Goal: Transaction & Acquisition: Book appointment/travel/reservation

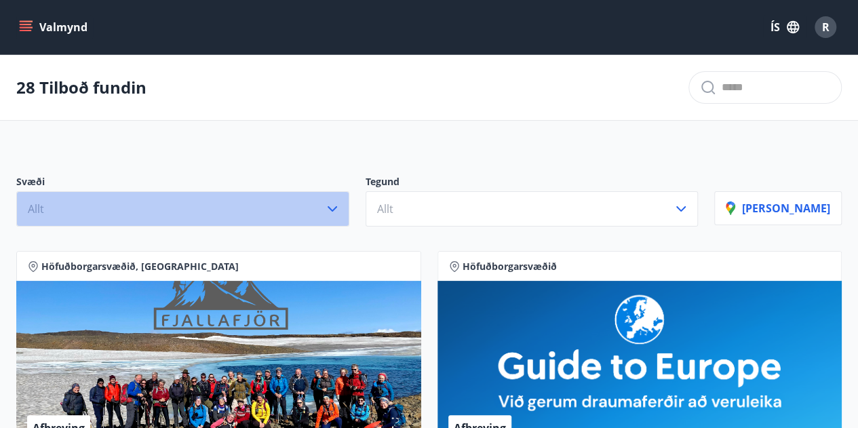
click at [349, 218] on button "Allt" at bounding box center [182, 208] width 333 height 35
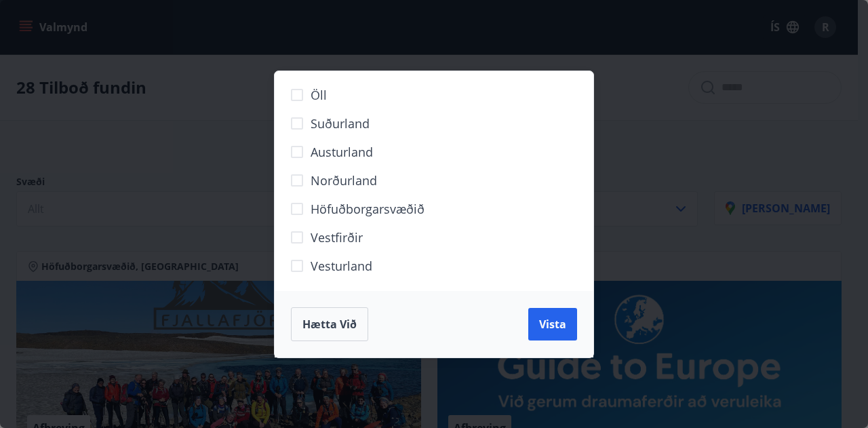
click at [365, 203] on span "Höfuðborgarsvæðið" at bounding box center [368, 209] width 114 height 18
click at [557, 322] on span "Vista" at bounding box center [552, 324] width 27 height 15
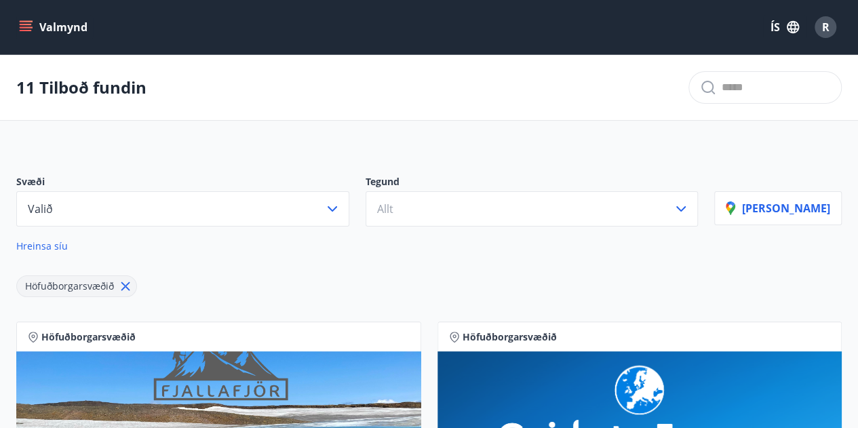
click at [600, 189] on p "Tegund" at bounding box center [531, 183] width 333 height 16
click at [581, 215] on button "Allt" at bounding box center [531, 208] width 333 height 35
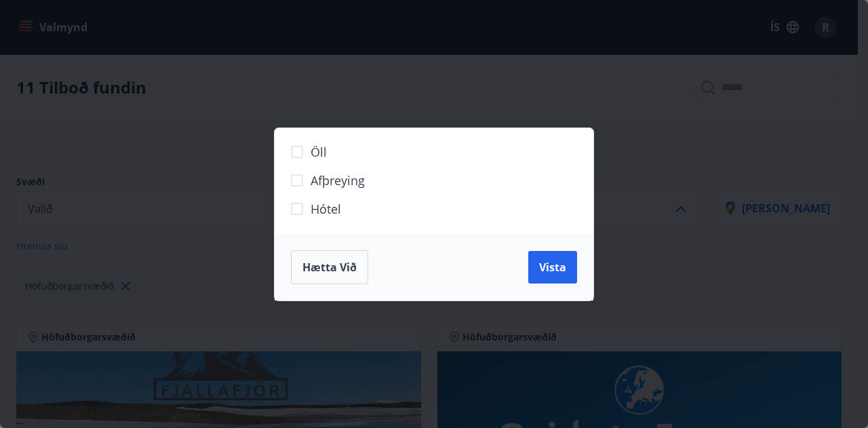
click at [336, 205] on span "Hótel" at bounding box center [326, 209] width 31 height 18
click at [541, 256] on button "Vista" at bounding box center [552, 267] width 49 height 33
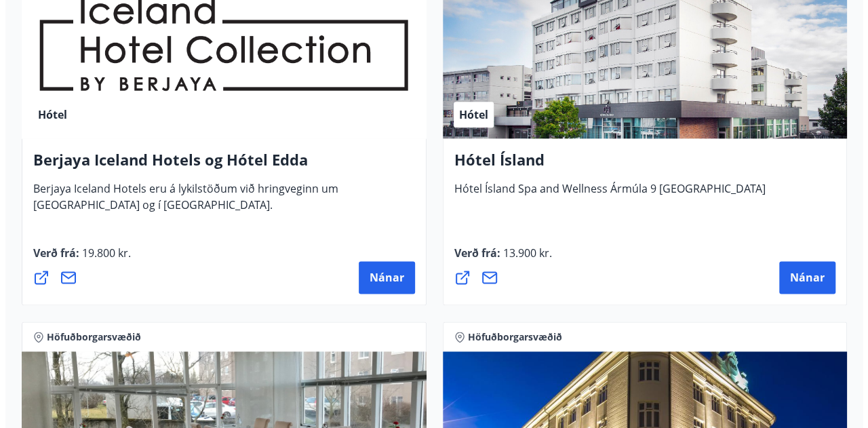
scroll to position [768, 0]
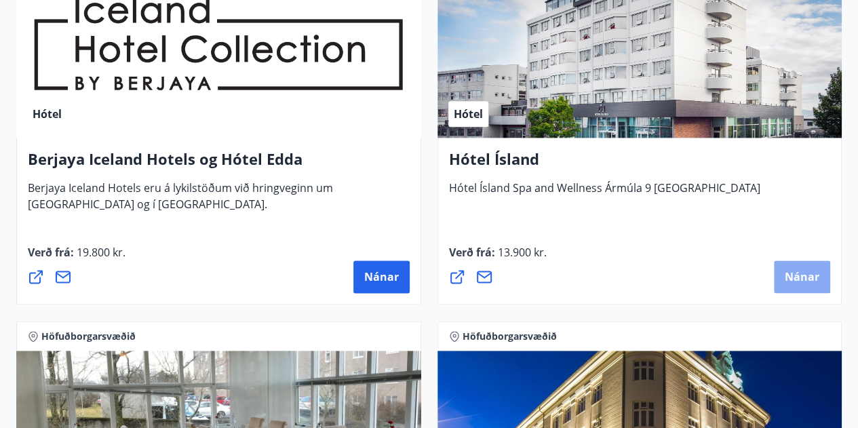
click at [799, 279] on span "Nánar" at bounding box center [802, 276] width 35 height 15
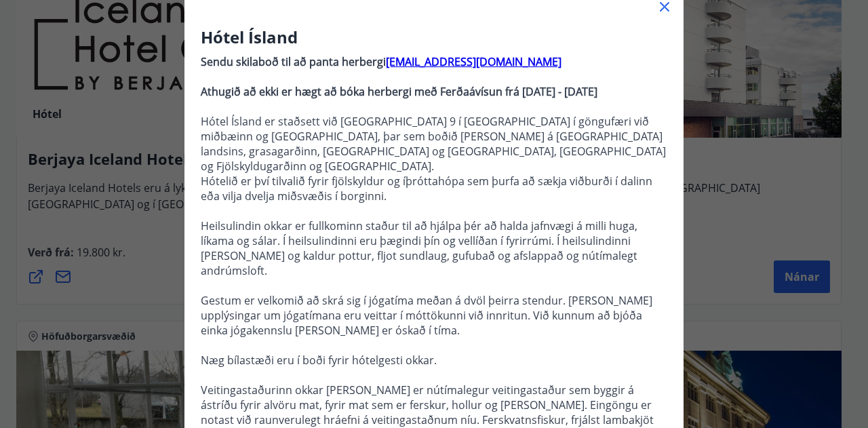
scroll to position [94, 0]
drag, startPoint x: 517, startPoint y: 62, endPoint x: 380, endPoint y: 65, distance: 136.3
click at [380, 65] on p "Sendu skilaboð til að panta herbergi [EMAIL_ADDRESS][DOMAIN_NAME]" at bounding box center [434, 61] width 467 height 15
copy strong "[EMAIL_ADDRESS][DOMAIN_NAME]"
